Goal: Task Accomplishment & Management: Manage account settings

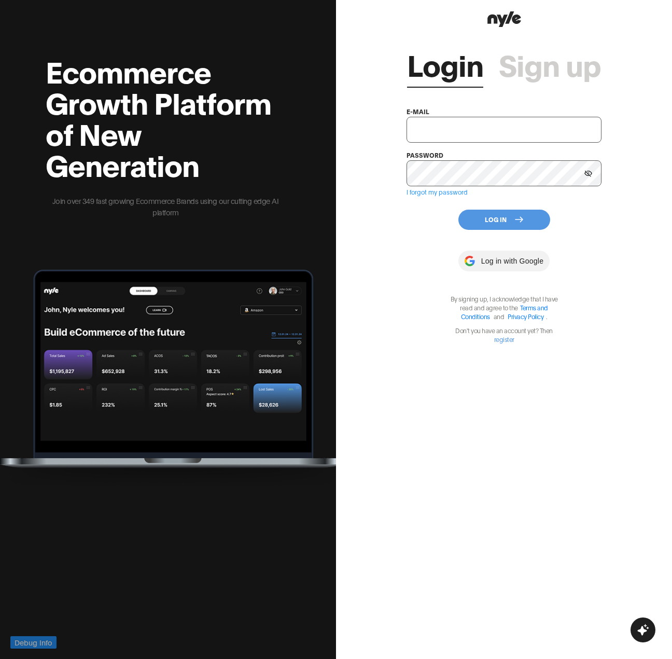
click at [520, 130] on input "text" at bounding box center [504, 130] width 195 height 26
type input "[EMAIL_ADDRESS][PERSON_NAME]"
click at [496, 216] on button "Log In" at bounding box center [505, 220] width 92 height 20
